Goal: Task Accomplishment & Management: Manage account settings

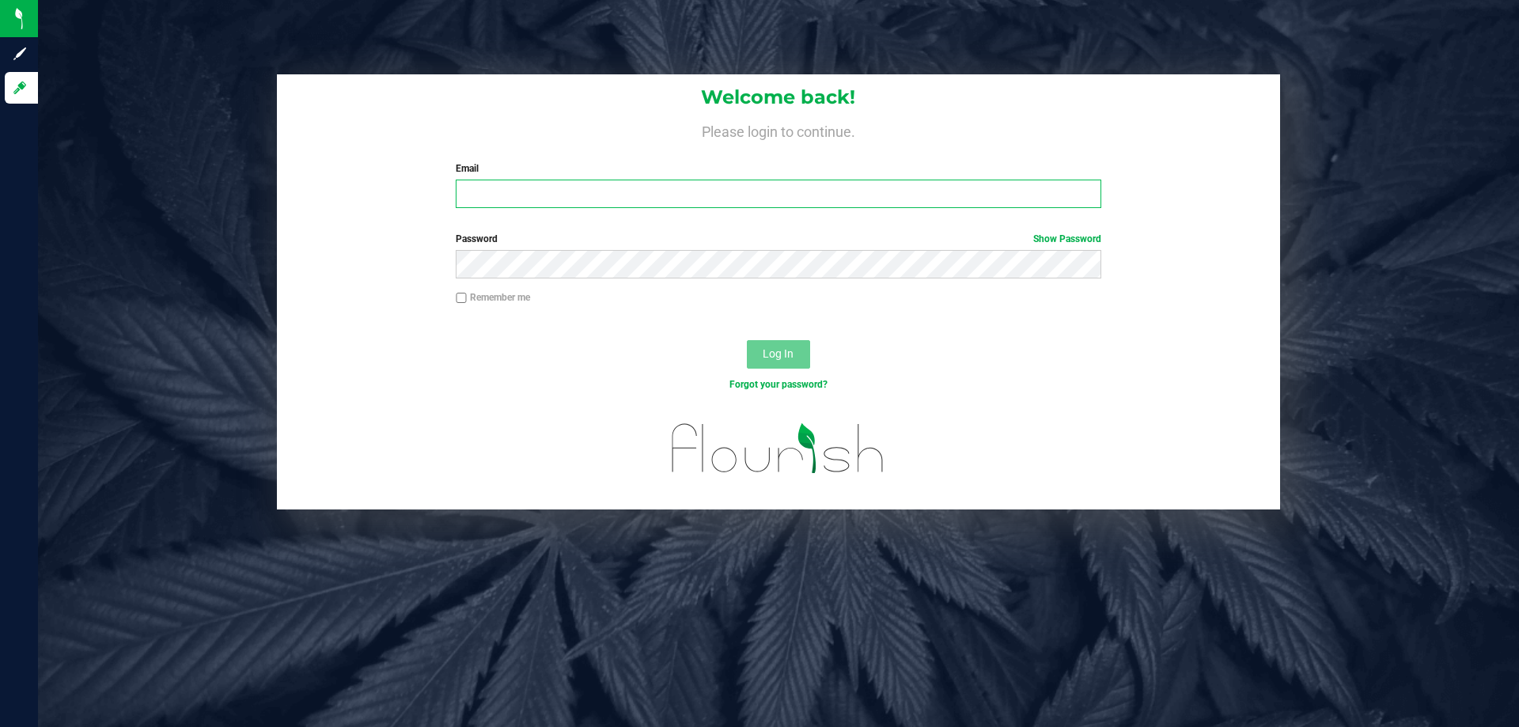
click at [671, 195] on input "Email" at bounding box center [778, 194] width 645 height 28
type input "[EMAIL_ADDRESS][DOMAIN_NAME]"
click at [777, 364] on button "Log In" at bounding box center [778, 354] width 63 height 28
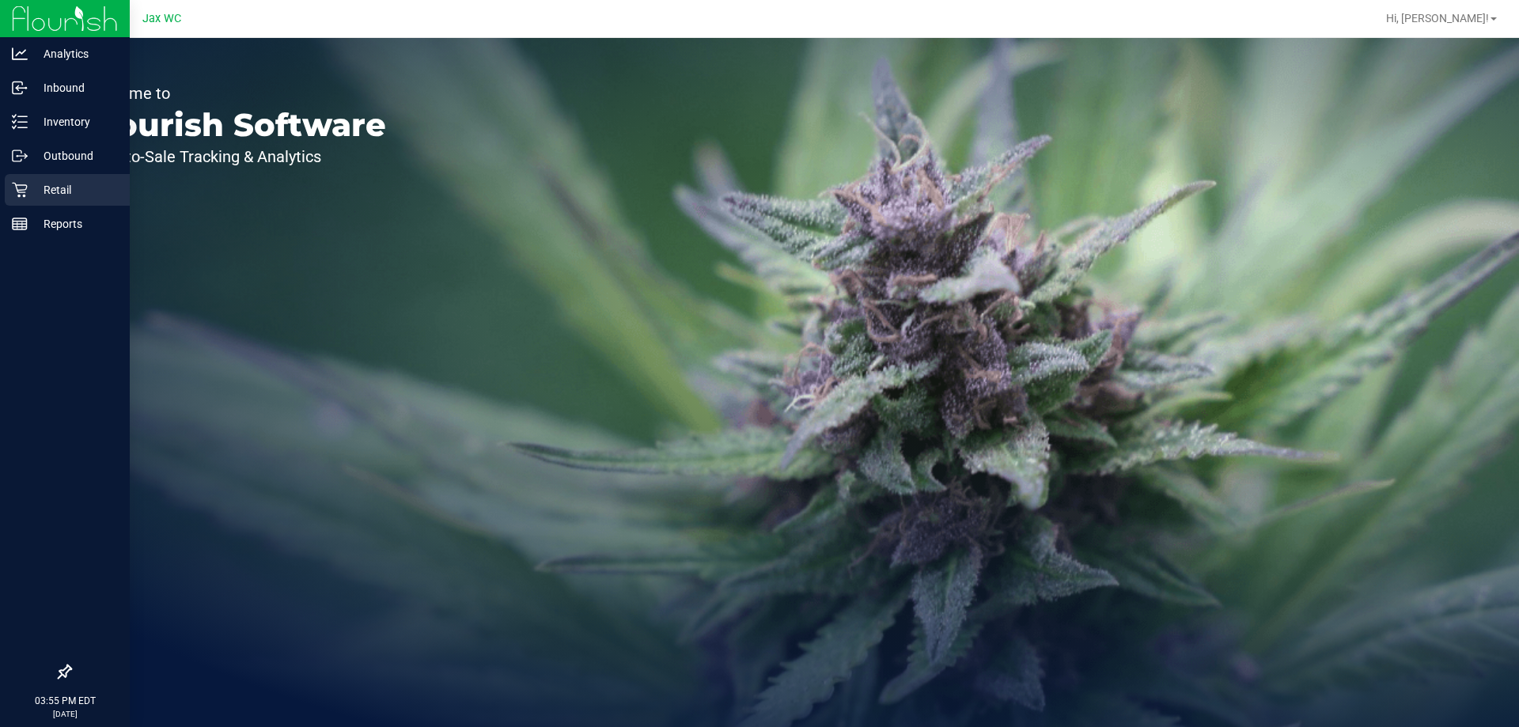
click at [41, 183] on p "Retail" at bounding box center [75, 189] width 95 height 19
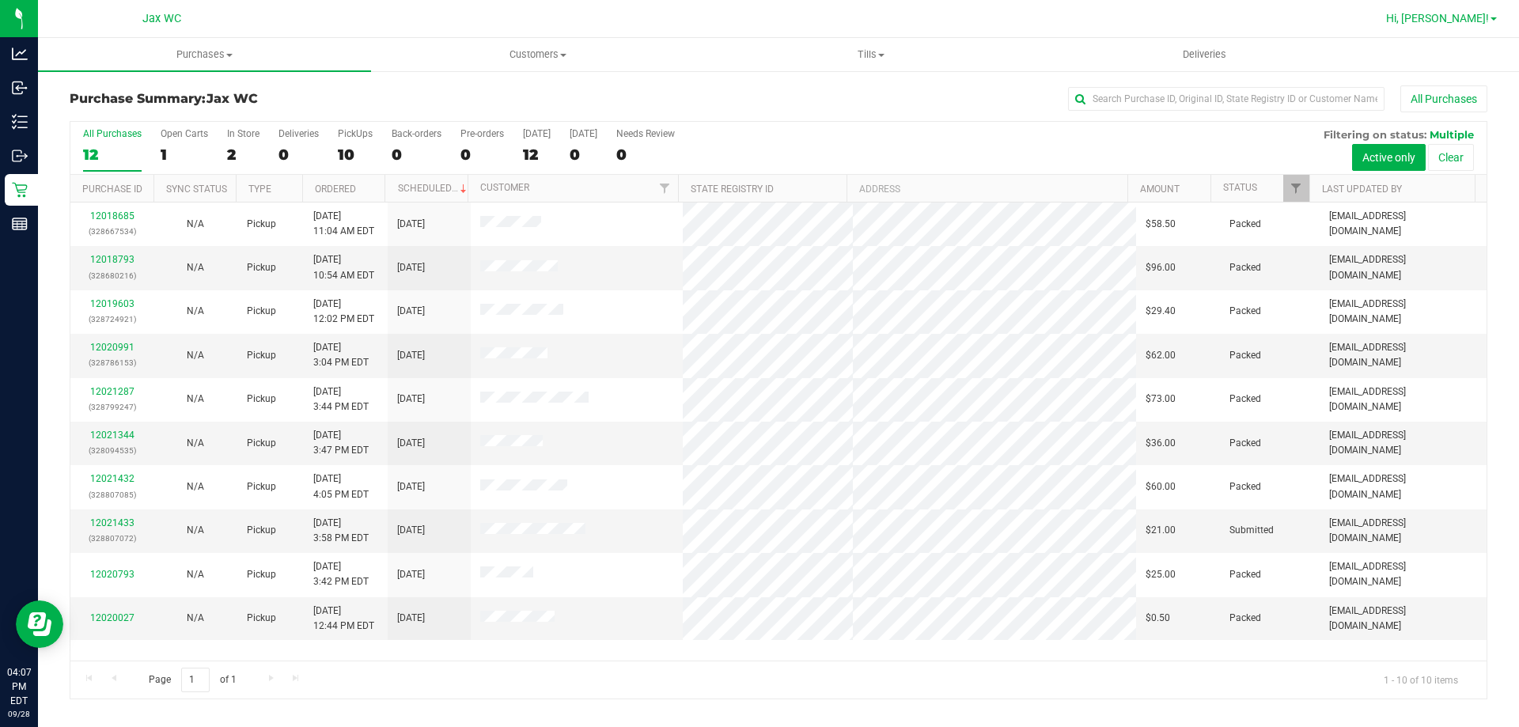
click at [1458, 20] on span "Hi, [PERSON_NAME]!" at bounding box center [1437, 18] width 103 height 13
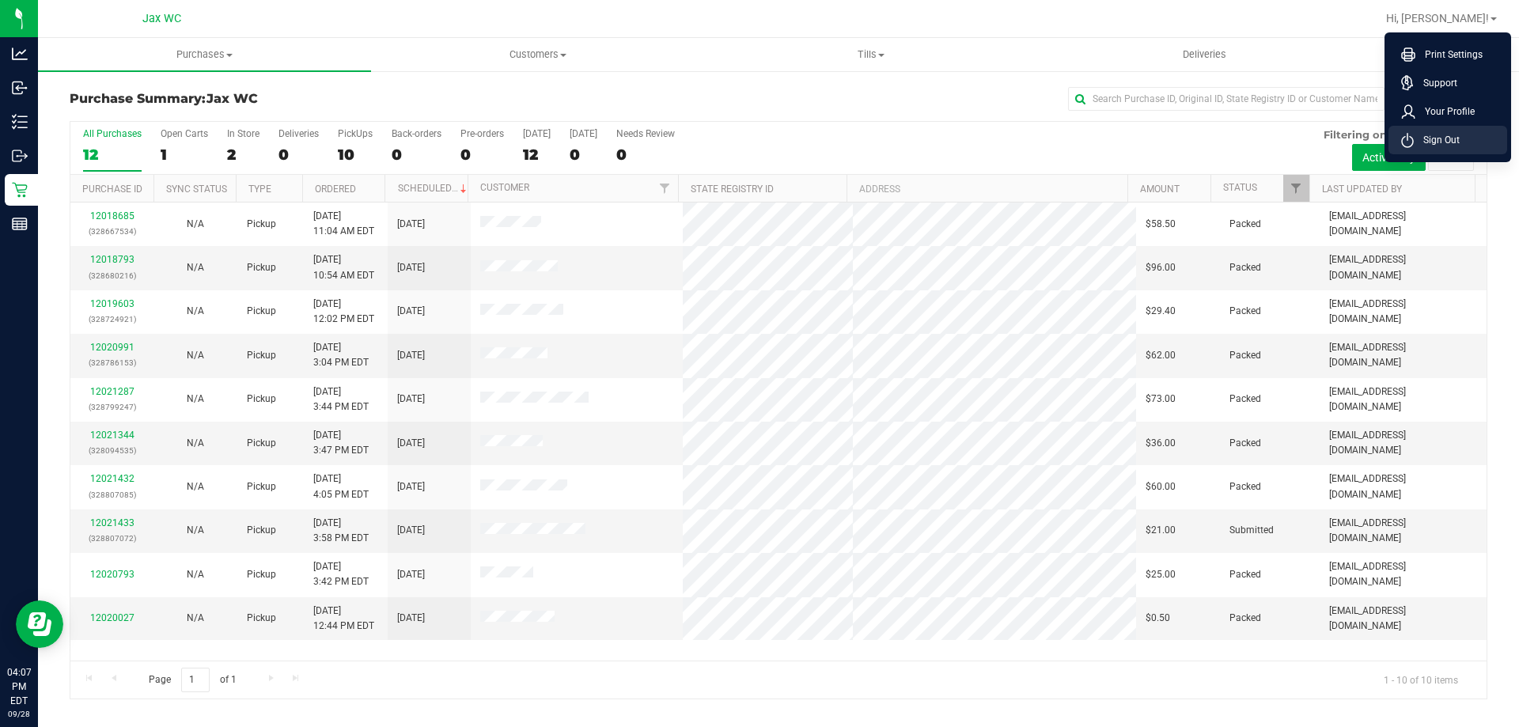
click at [1453, 134] on span "Sign Out" at bounding box center [1436, 140] width 46 height 16
